Goal: Task Accomplishment & Management: Manage account settings

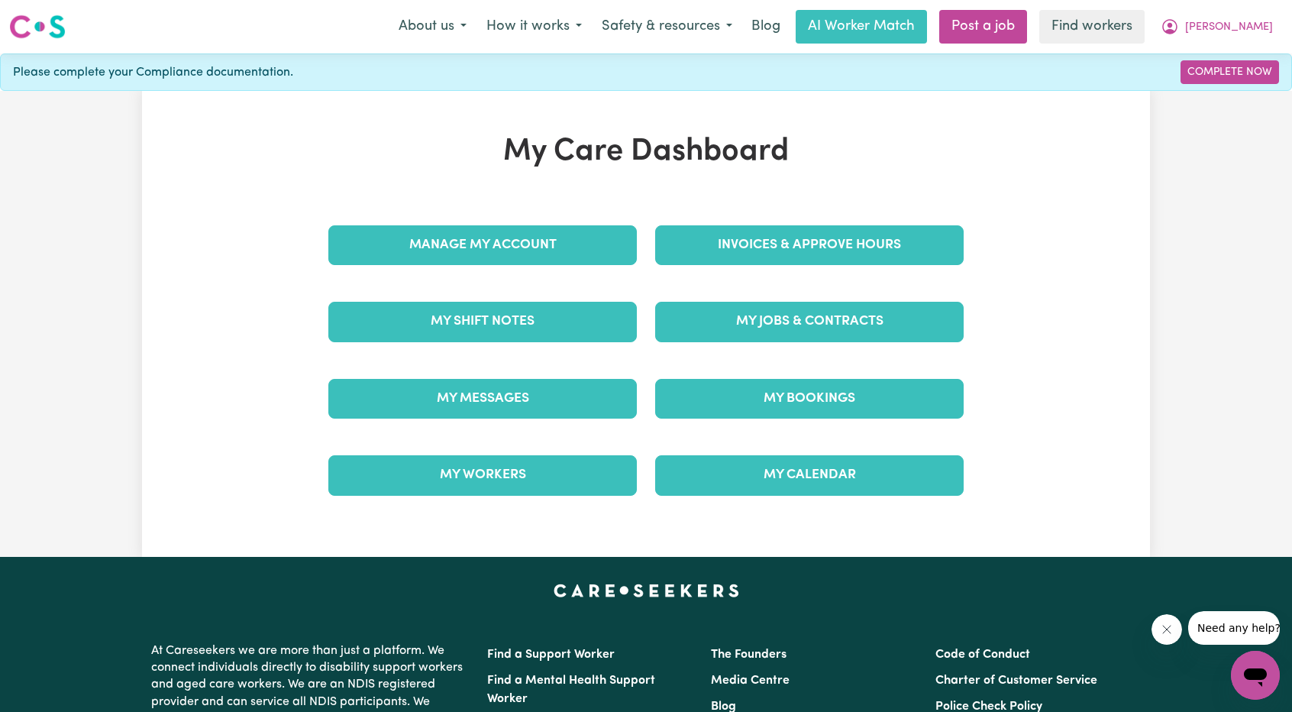
click at [761, 215] on div "Invoices & Approve Hours" at bounding box center [809, 245] width 327 height 76
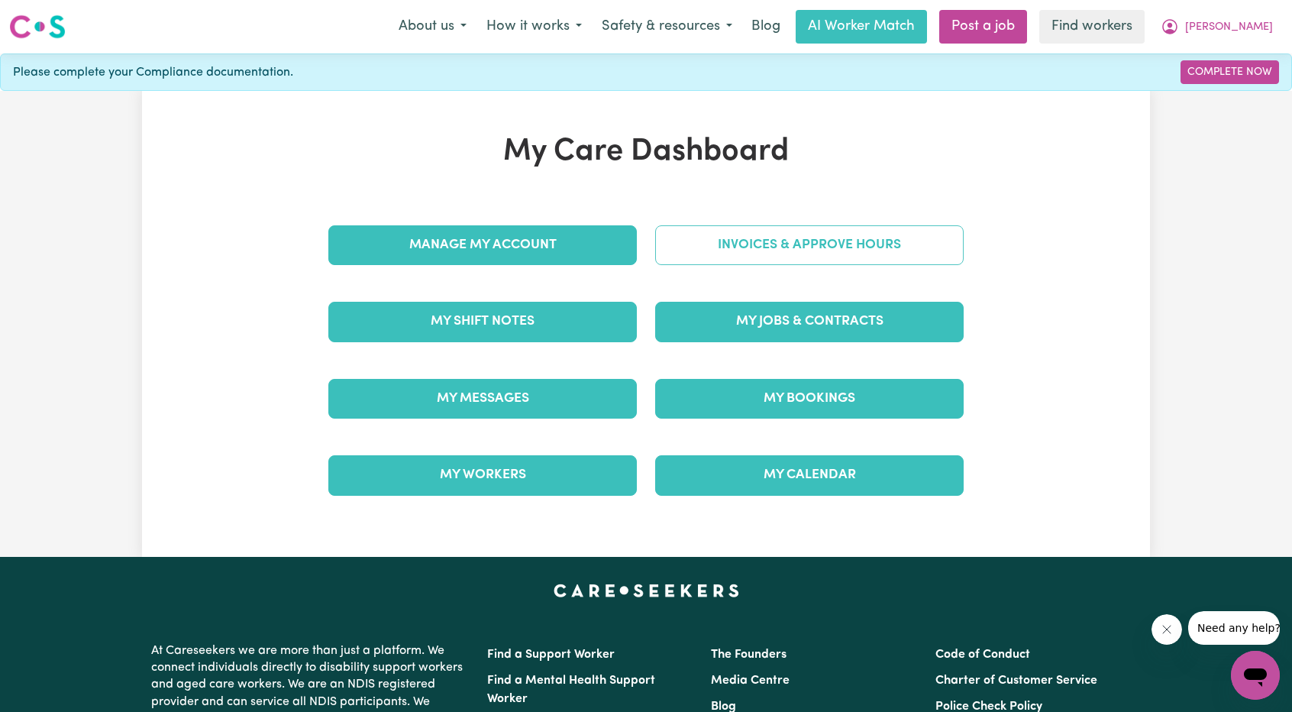
click at [758, 247] on link "Invoices & Approve Hours" at bounding box center [809, 245] width 309 height 40
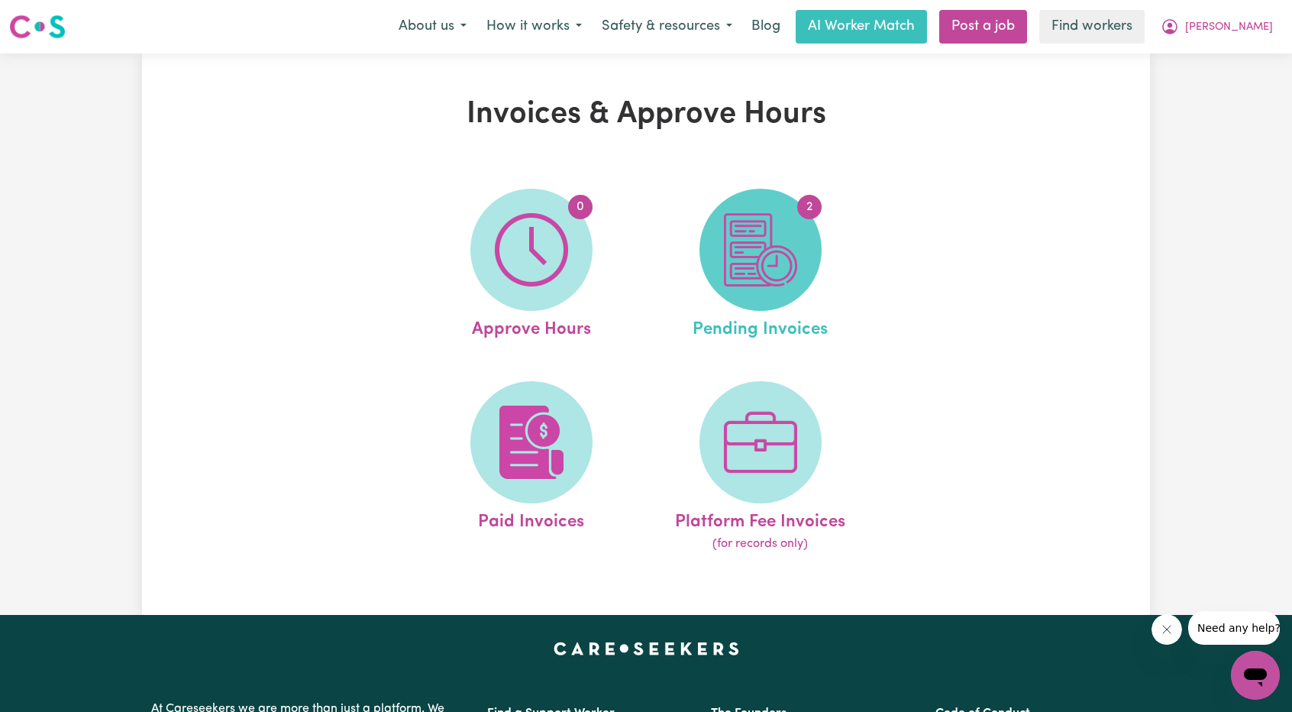
click at [758, 262] on img at bounding box center [760, 249] width 73 height 73
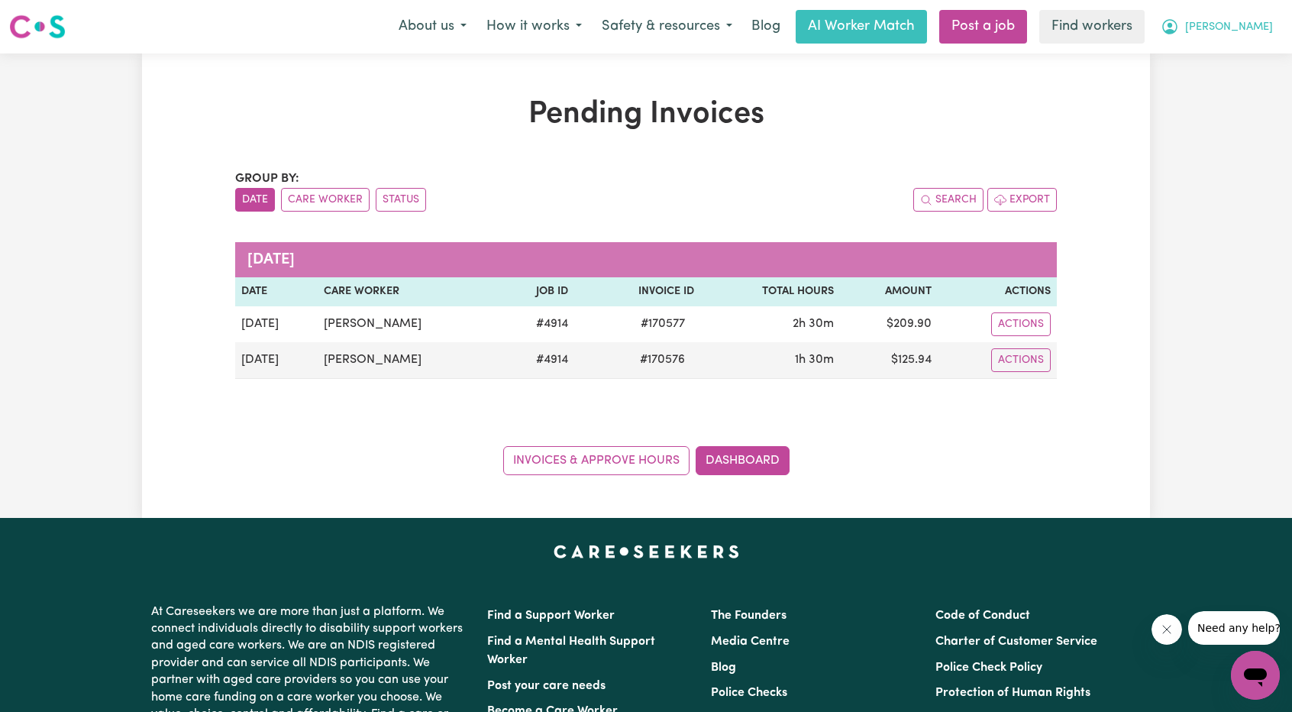
click at [1266, 28] on button "[PERSON_NAME]" at bounding box center [1217, 27] width 132 height 32
click at [1236, 89] on link "Logout" at bounding box center [1222, 87] width 121 height 29
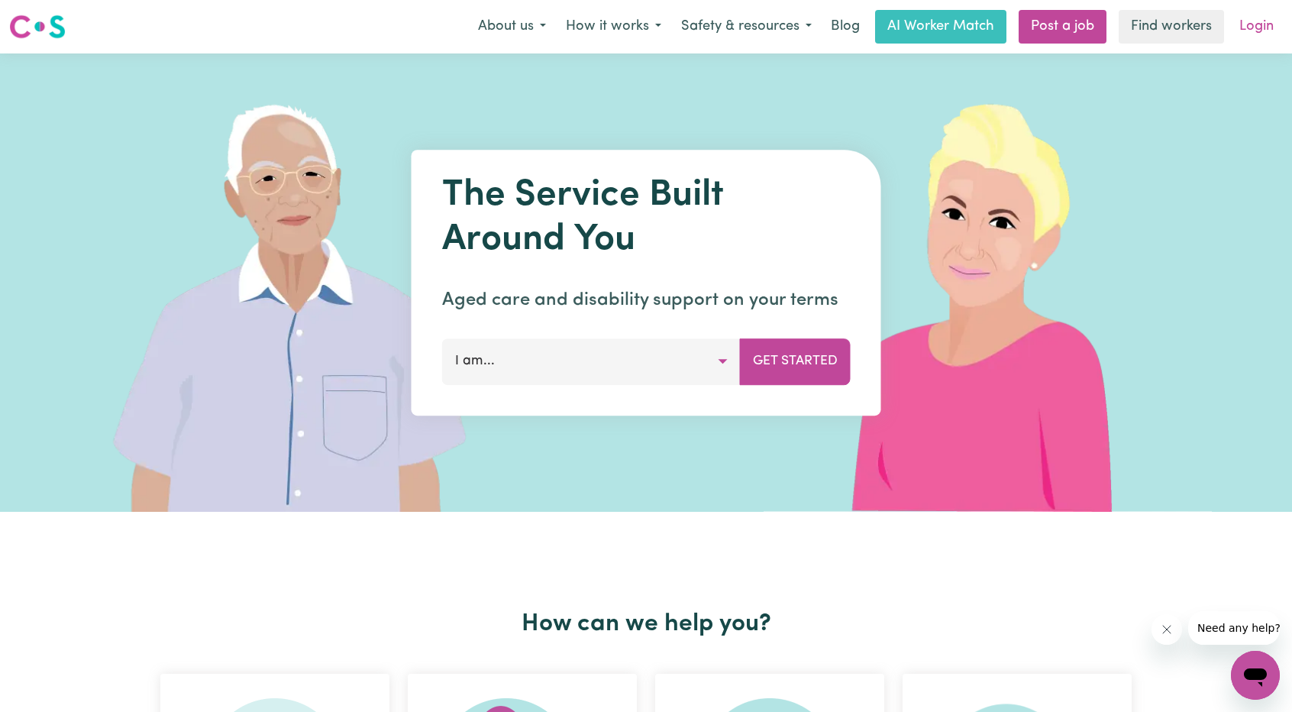
click at [1279, 24] on link "Login" at bounding box center [1257, 27] width 53 height 34
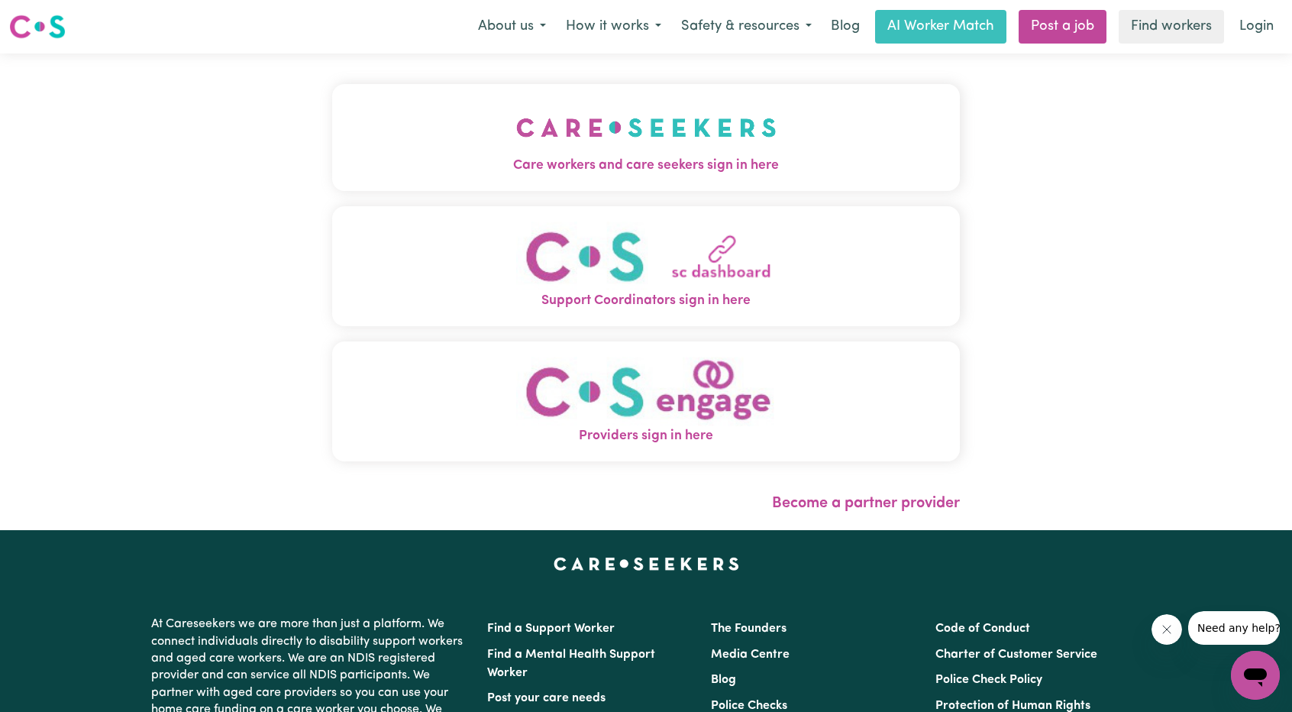
drag, startPoint x: 604, startPoint y: 147, endPoint x: 624, endPoint y: 161, distance: 24.2
click at [604, 147] on img "Care workers and care seekers sign in here" at bounding box center [646, 127] width 260 height 57
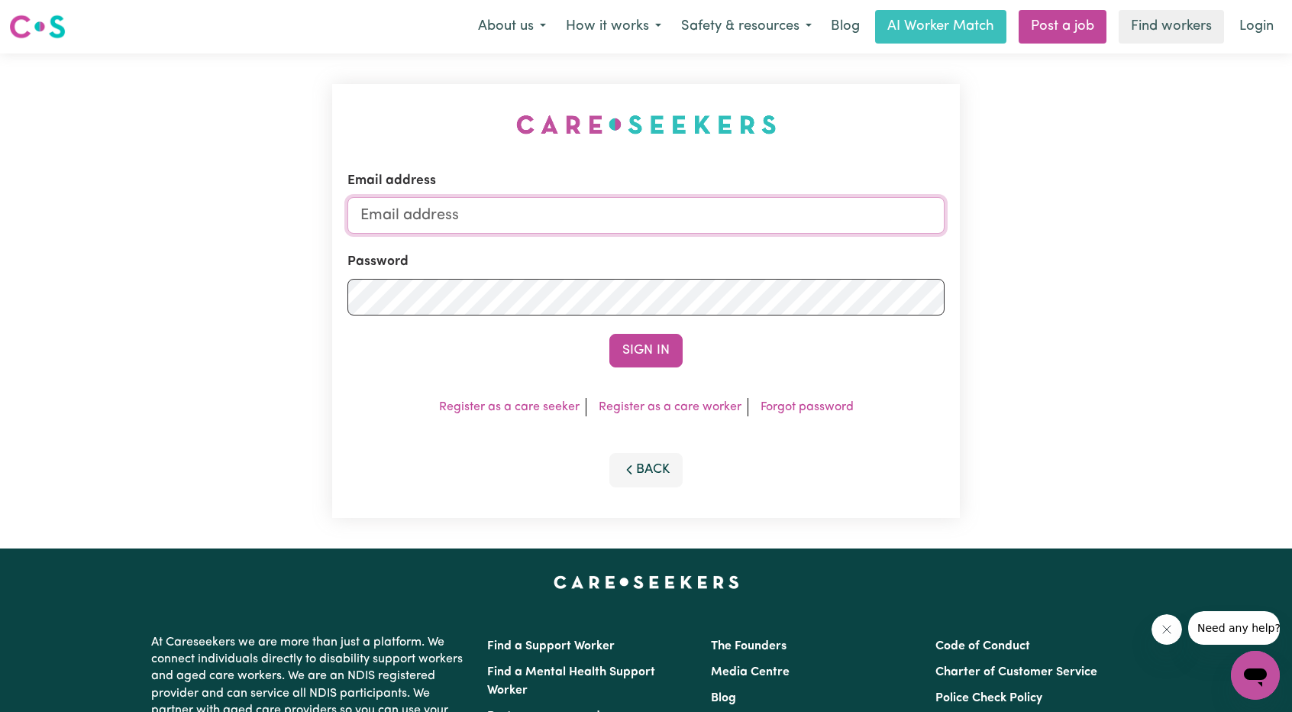
click at [649, 201] on input "Email address" at bounding box center [646, 215] width 597 height 37
drag, startPoint x: 458, startPoint y: 221, endPoint x: 759, endPoint y: 238, distance: 301.4
click at [759, 238] on form "Email address [EMAIL_ADDRESS][PERSON_NAME][DOMAIN_NAME] Password Sign In" at bounding box center [646, 269] width 597 height 196
type input "superuser~[EMAIL_ADDRESS][DOMAIN_NAME]"
click at [668, 348] on button "Sign In" at bounding box center [646, 351] width 73 height 34
